Goal: Transaction & Acquisition: Purchase product/service

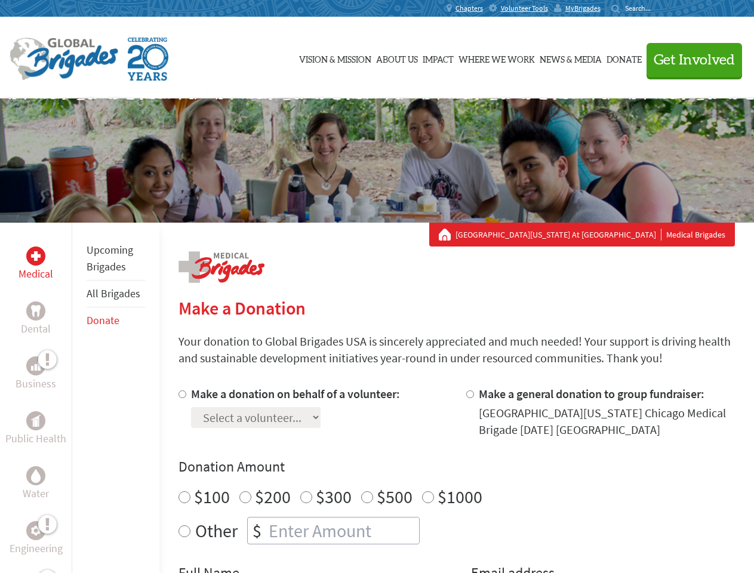
click at [659, 8] on div "Search for:" at bounding box center [635, 9] width 48 height 10
click at [689, 60] on span "Get Involved" at bounding box center [694, 60] width 81 height 14
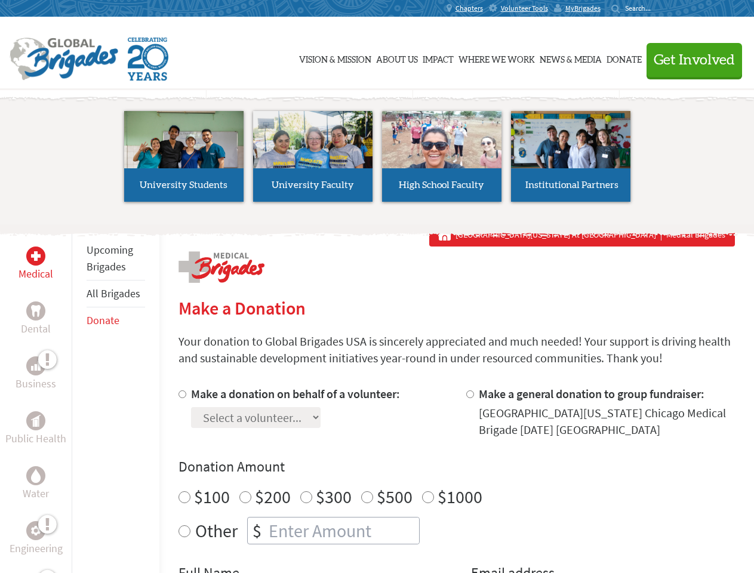
click at [377, 161] on li "High School Faculty" at bounding box center [441, 156] width 129 height 110
click at [79, 398] on div "Upcoming Brigades All Brigades Donate" at bounding box center [116, 509] width 88 height 573
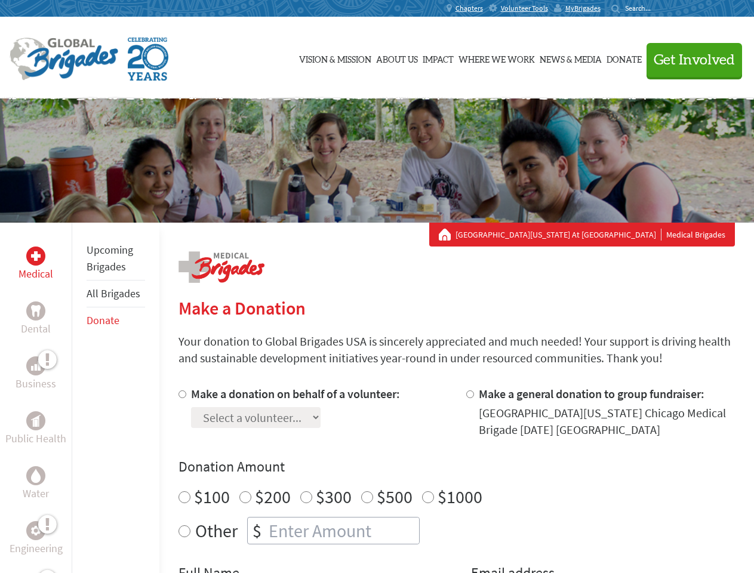
click at [456, 479] on div "Donation Amount $100 $200 $300 $500 $1000 Other $" at bounding box center [457, 500] width 556 height 87
click at [181, 394] on input "Make a donation on behalf of a volunteer:" at bounding box center [183, 394] width 8 height 8
radio input "true"
click at [469, 394] on input "Make a general donation to group fundraiser:" at bounding box center [470, 394] width 8 height 8
radio input "true"
